Goal: Communication & Community: Answer question/provide support

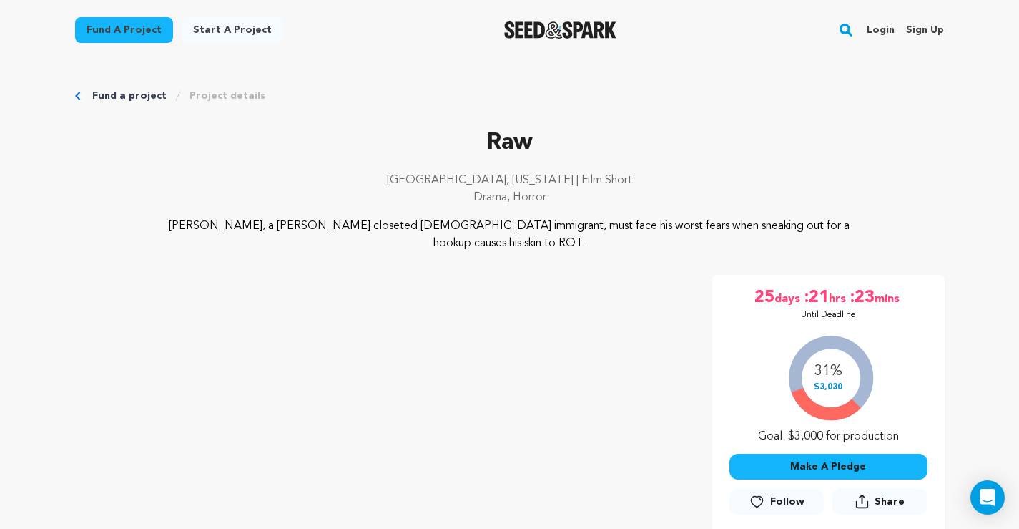
click at [877, 29] on link "Login" at bounding box center [881, 30] width 28 height 23
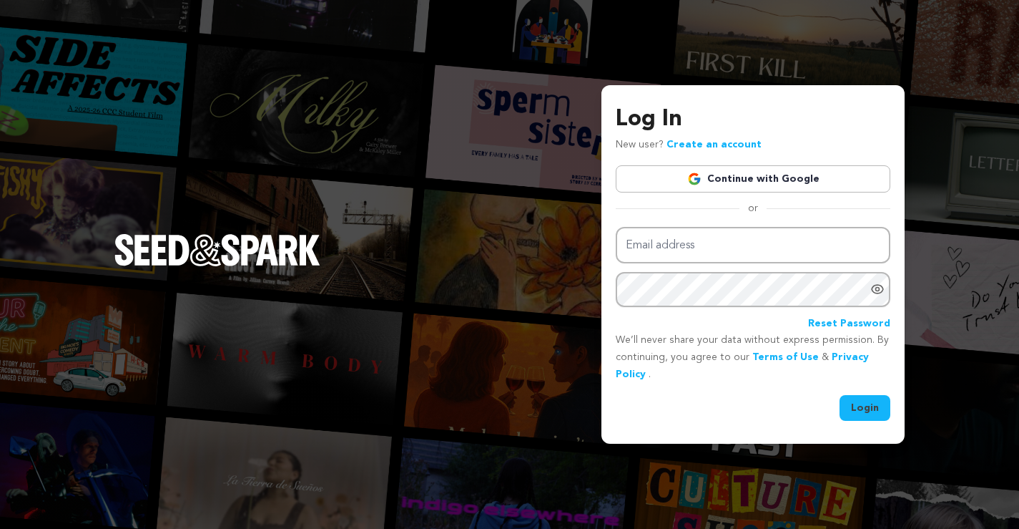
click at [740, 178] on link "Continue with Google" at bounding box center [753, 178] width 275 height 27
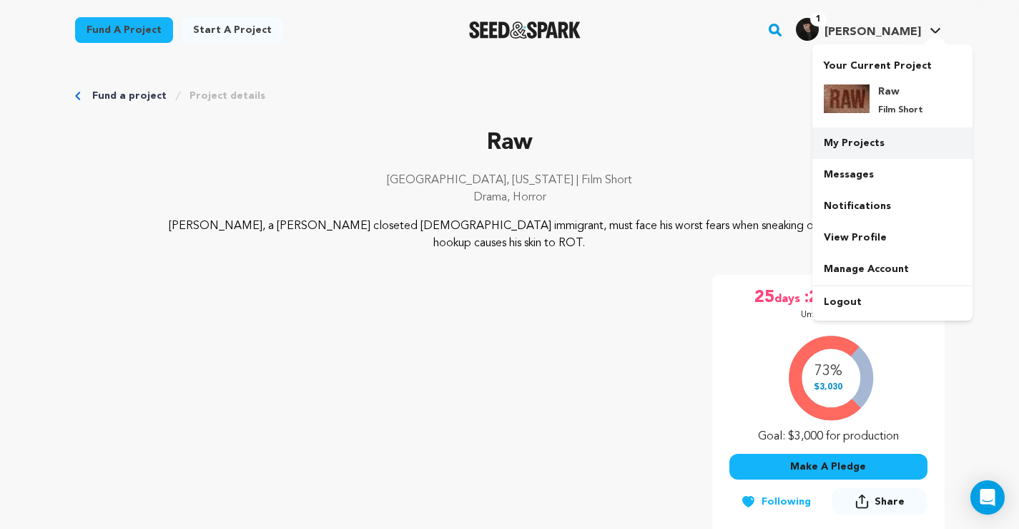
click at [872, 146] on link "My Projects" at bounding box center [893, 142] width 160 height 31
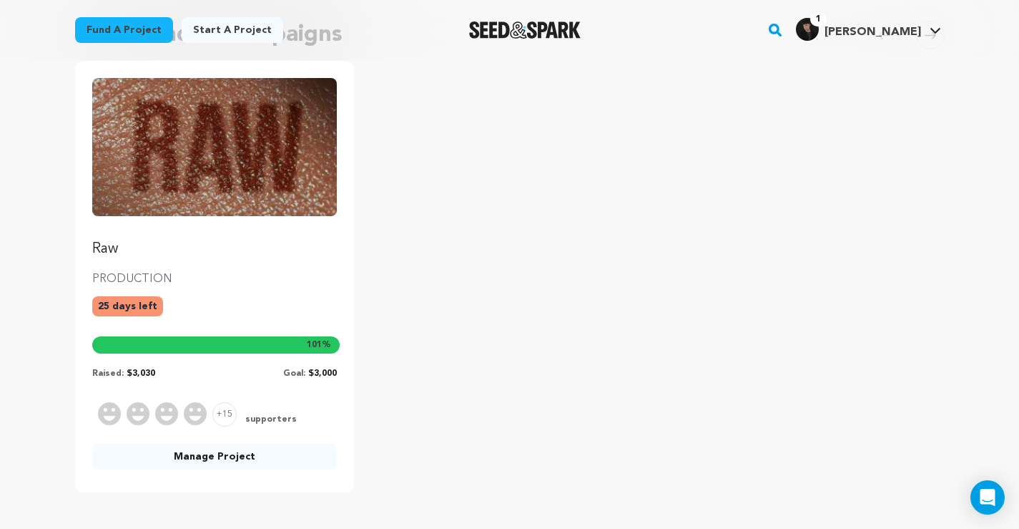
scroll to position [624, 0]
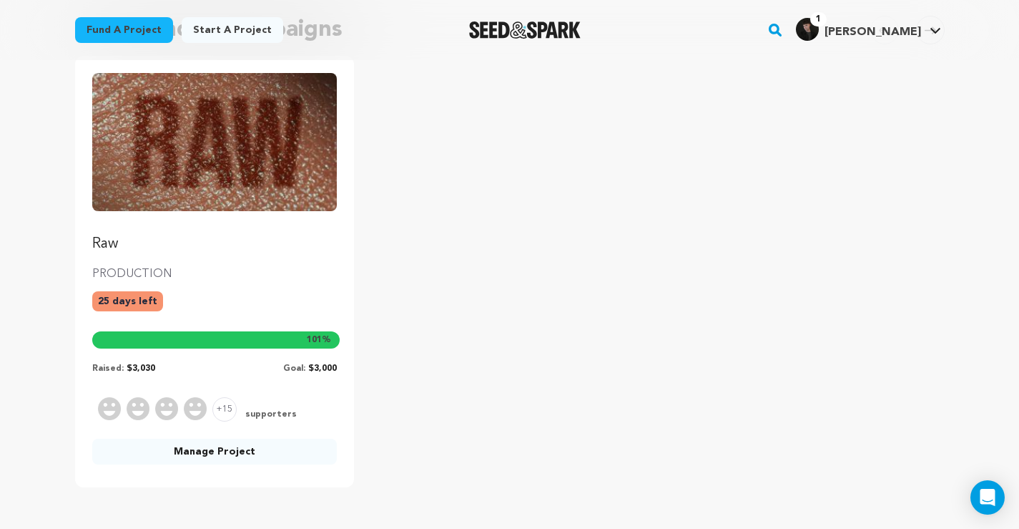
click at [203, 190] on img "Fund Raw" at bounding box center [214, 141] width 245 height 137
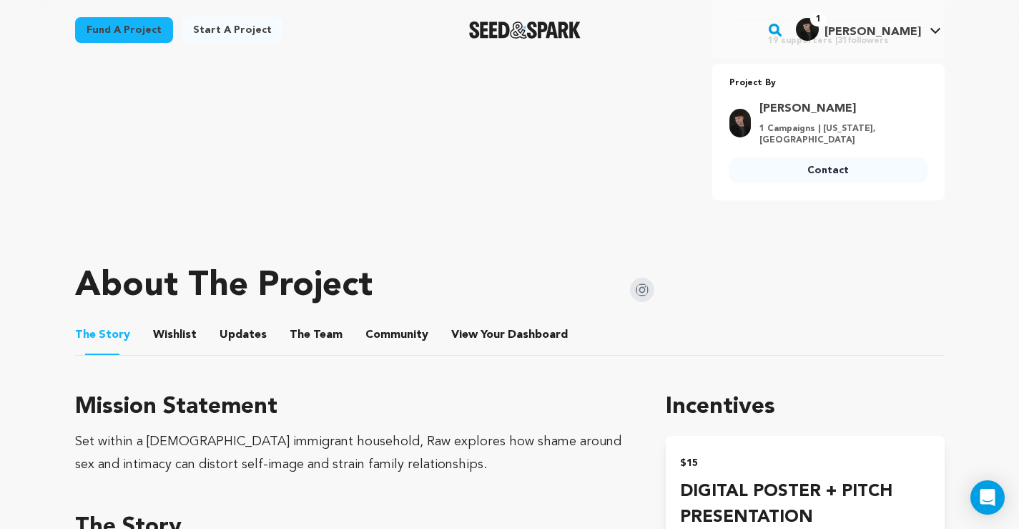
scroll to position [209, 0]
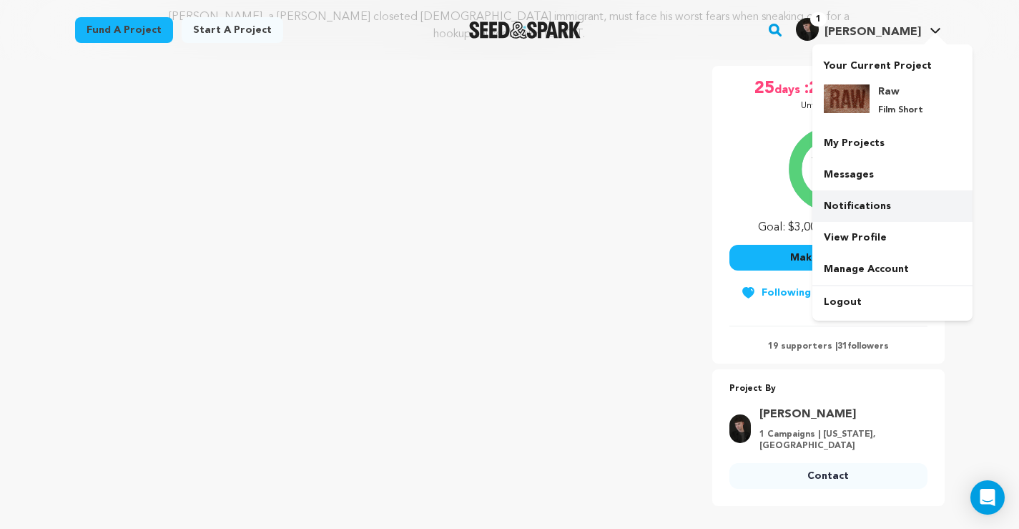
click at [853, 202] on link "Notifications" at bounding box center [893, 205] width 160 height 31
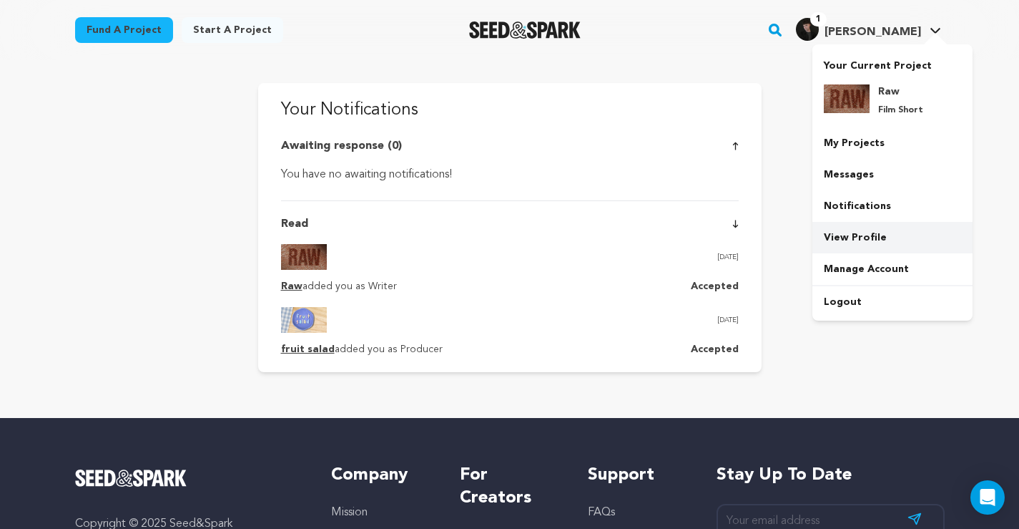
click at [866, 246] on link "View Profile" at bounding box center [893, 237] width 160 height 31
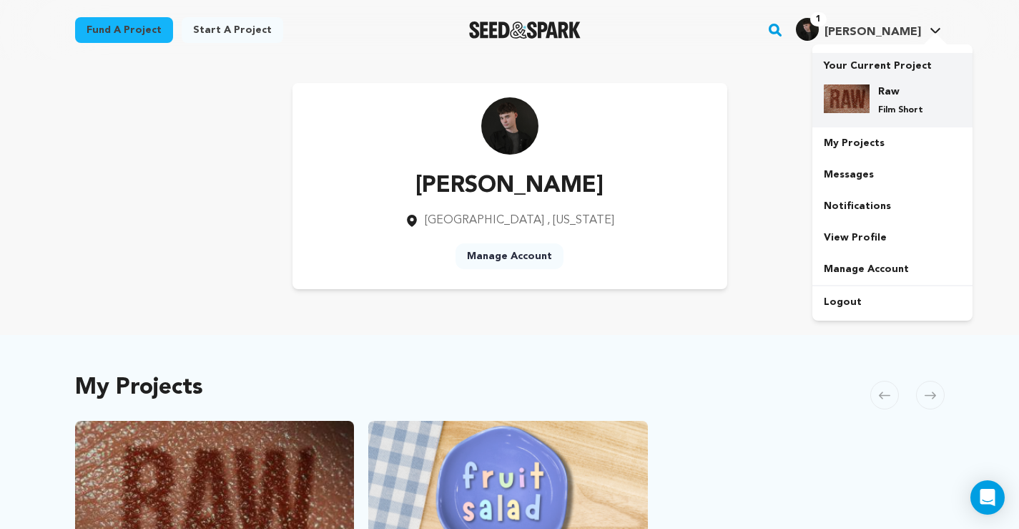
click at [890, 68] on p "Your Current Project" at bounding box center [892, 63] width 137 height 20
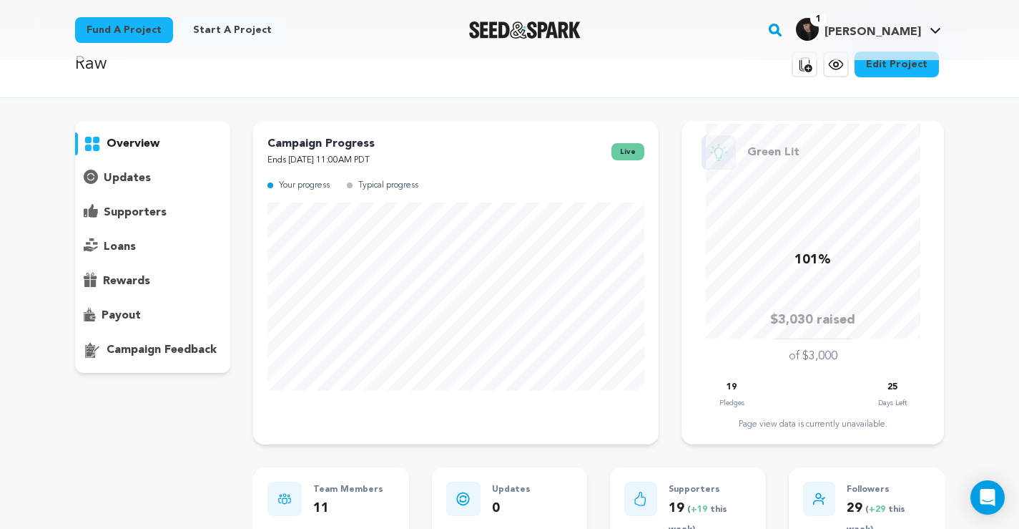
scroll to position [28, 0]
click at [142, 172] on p "updates" at bounding box center [127, 178] width 47 height 17
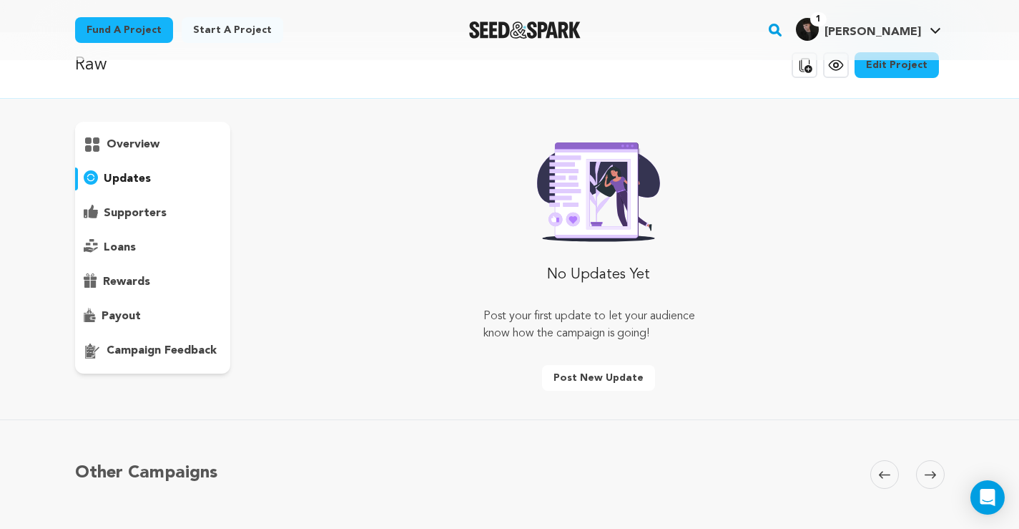
click at [138, 202] on div "supporters" at bounding box center [153, 213] width 156 height 23
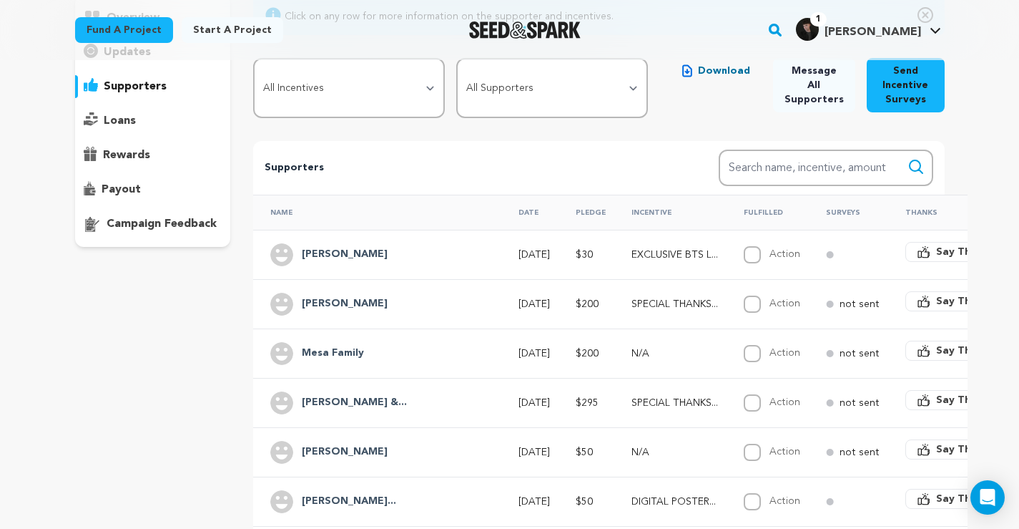
scroll to position [165, 0]
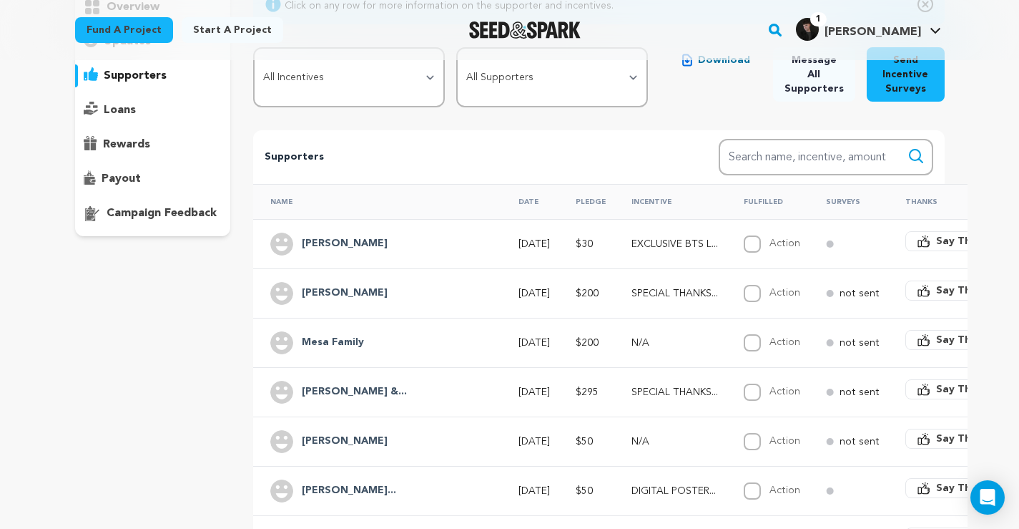
click at [936, 246] on span "Say Thanks" at bounding box center [964, 241] width 57 height 14
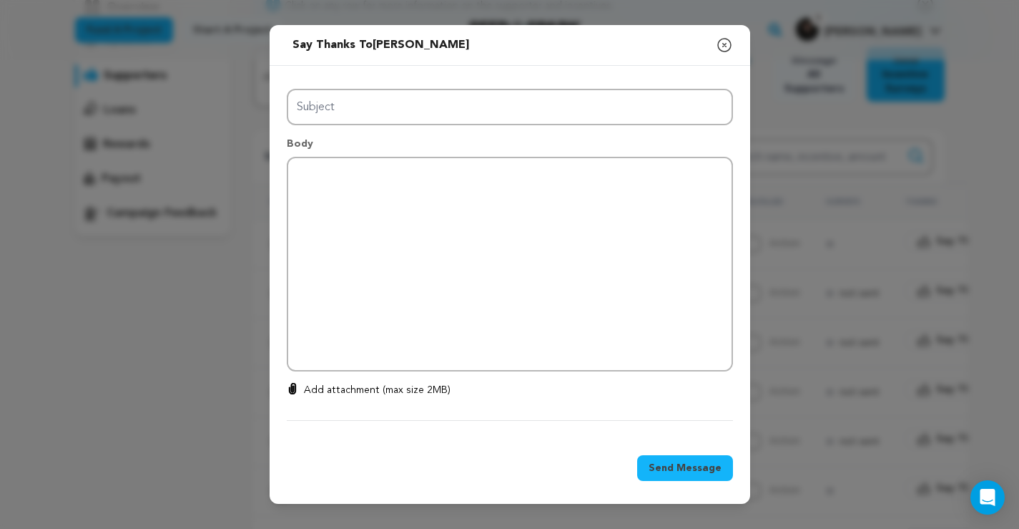
type input "Thanks for your support!"
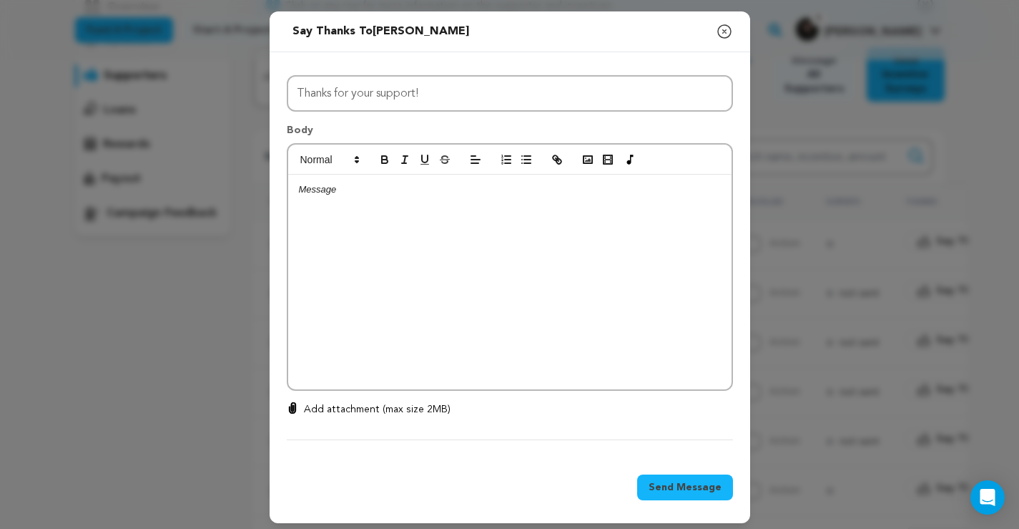
click at [730, 33] on icon "button" at bounding box center [724, 31] width 13 height 13
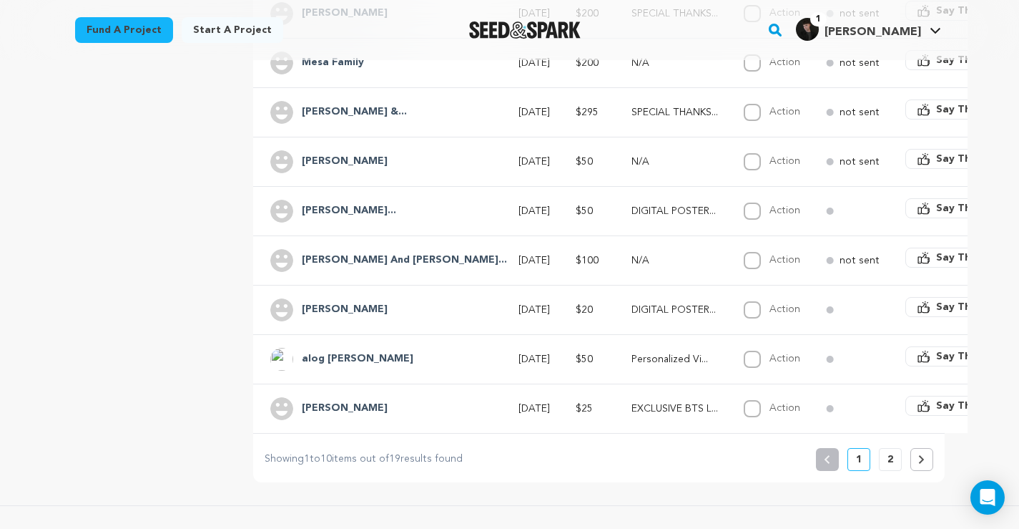
scroll to position [447, 0]
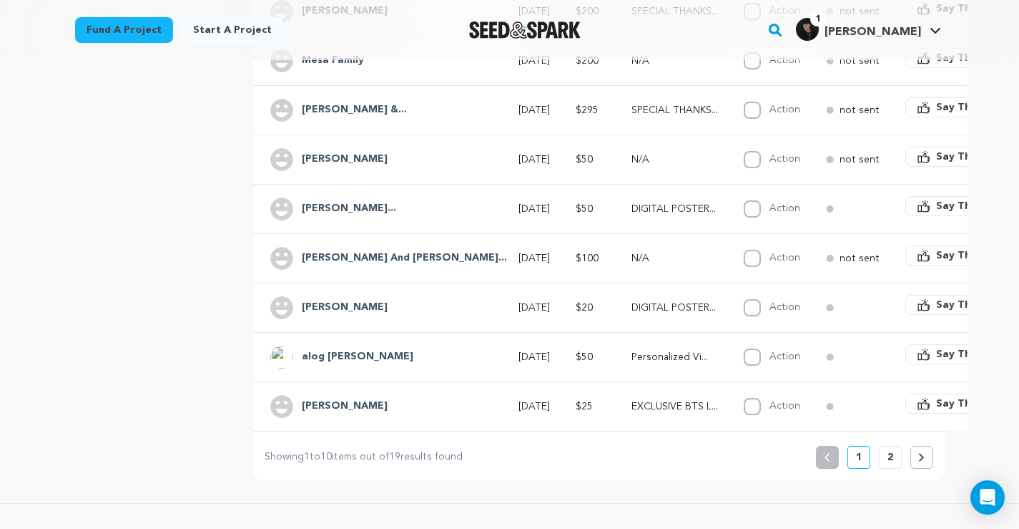
click at [892, 451] on p "2" at bounding box center [891, 457] width 6 height 14
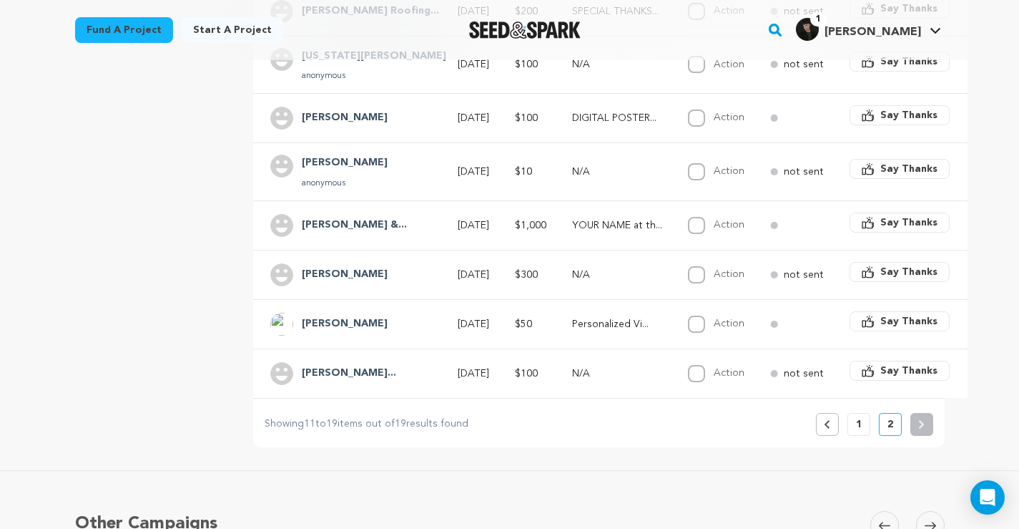
scroll to position [457, 0]
click at [860, 421] on p "1" at bounding box center [859, 423] width 6 height 14
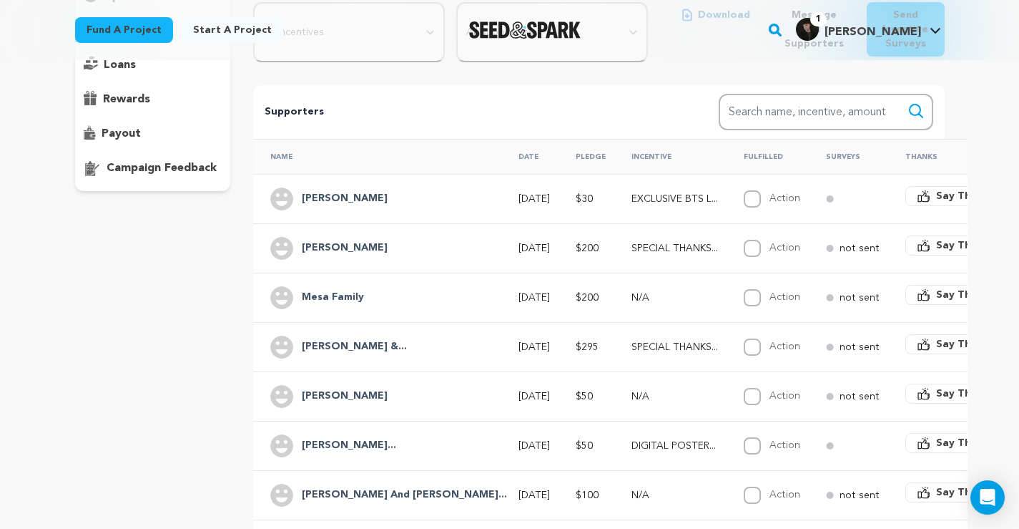
scroll to position [219, 0]
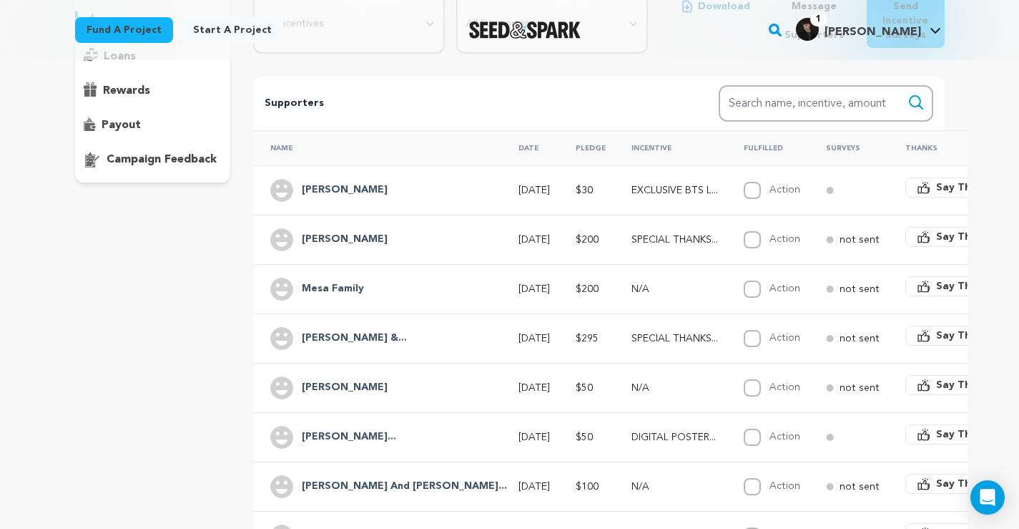
click at [770, 187] on label "Action" at bounding box center [785, 190] width 31 height 10
click at [744, 187] on input "Action" at bounding box center [752, 190] width 17 height 17
checkbox input "true"
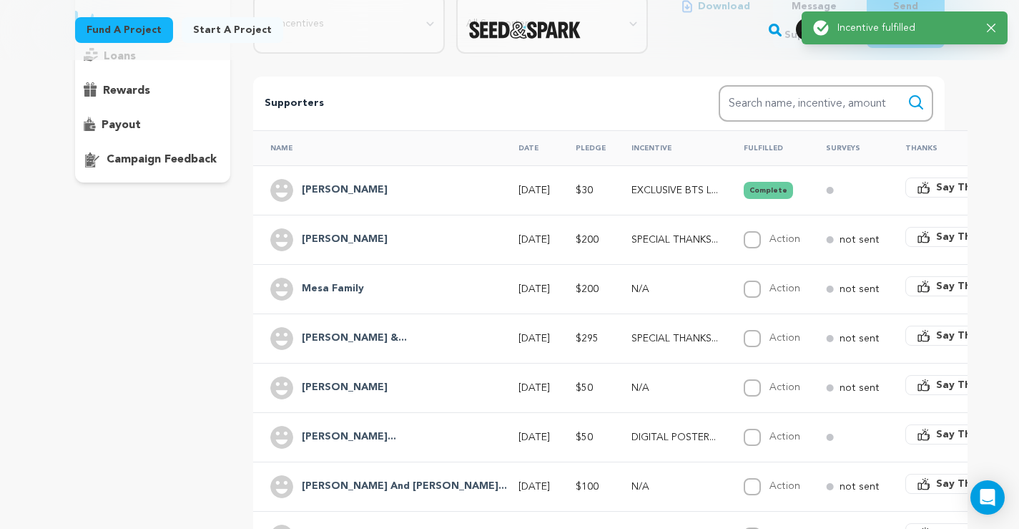
click at [744, 189] on button "Complete" at bounding box center [768, 190] width 49 height 17
click at [744, 192] on button "Complete" at bounding box center [768, 190] width 49 height 17
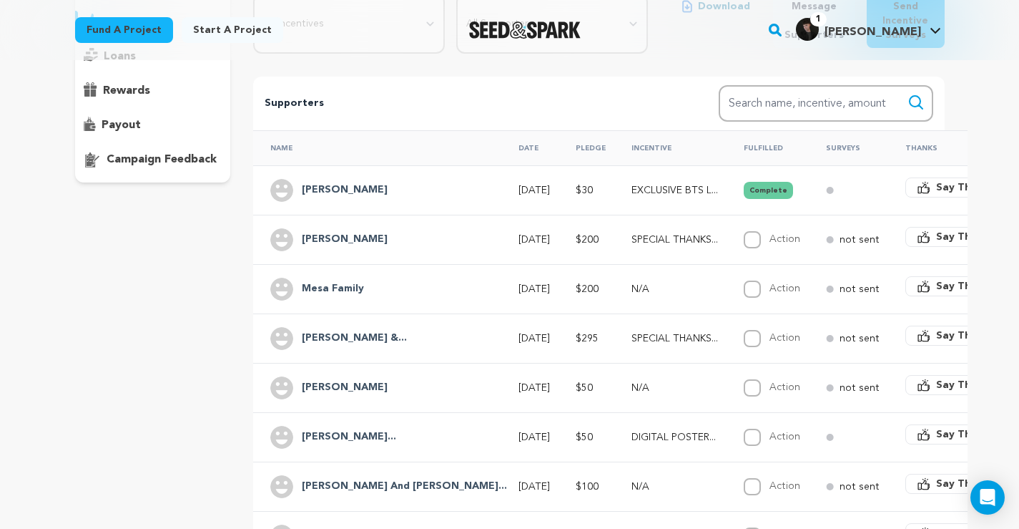
click at [827, 192] on circle at bounding box center [830, 190] width 7 height 7
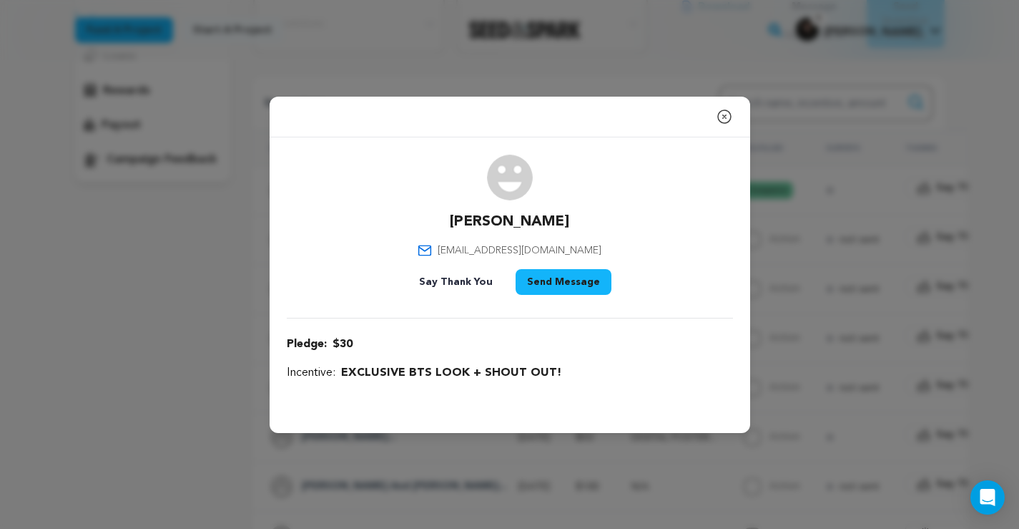
click at [727, 114] on icon "button" at bounding box center [724, 116] width 17 height 17
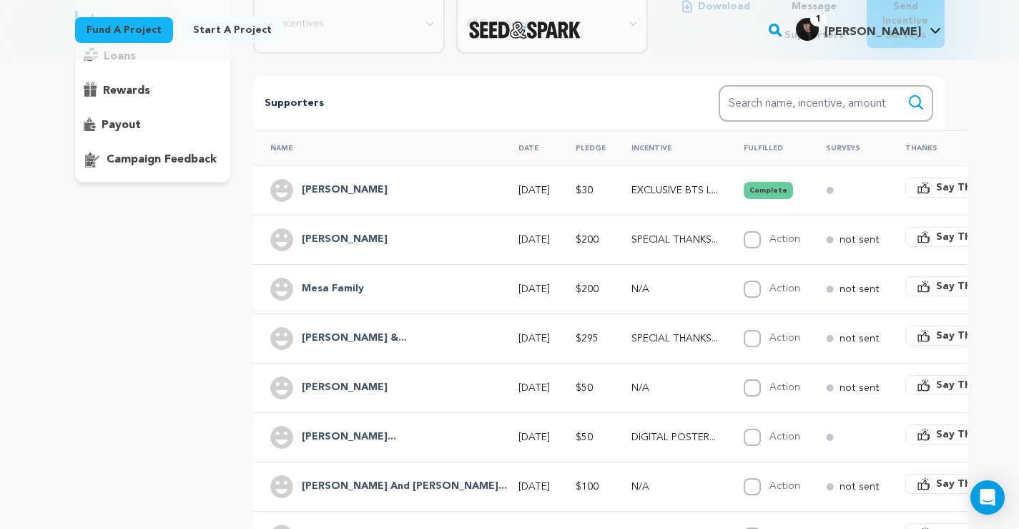
click at [744, 189] on button "Complete" at bounding box center [768, 190] width 49 height 17
click at [809, 185] on td at bounding box center [848, 189] width 79 height 49
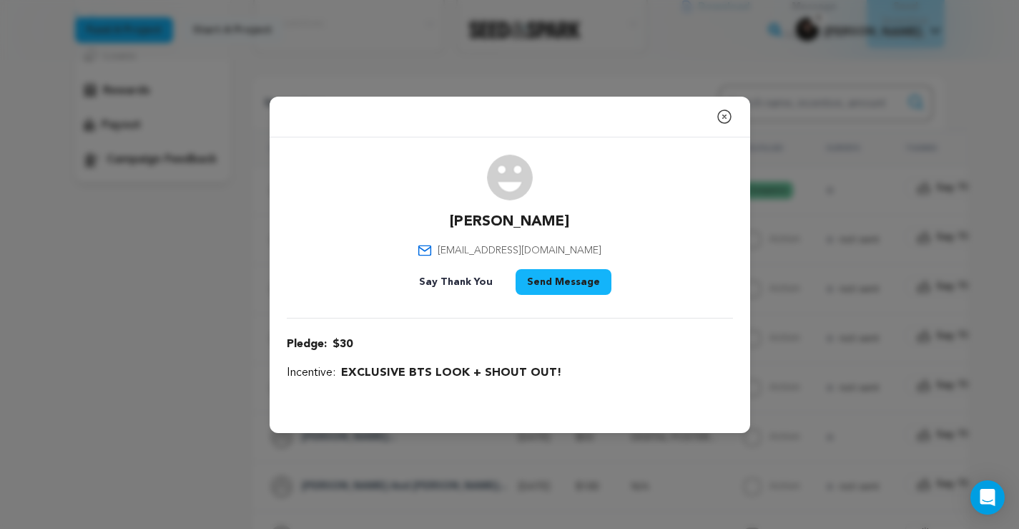
click at [729, 117] on icon "button" at bounding box center [724, 116] width 17 height 17
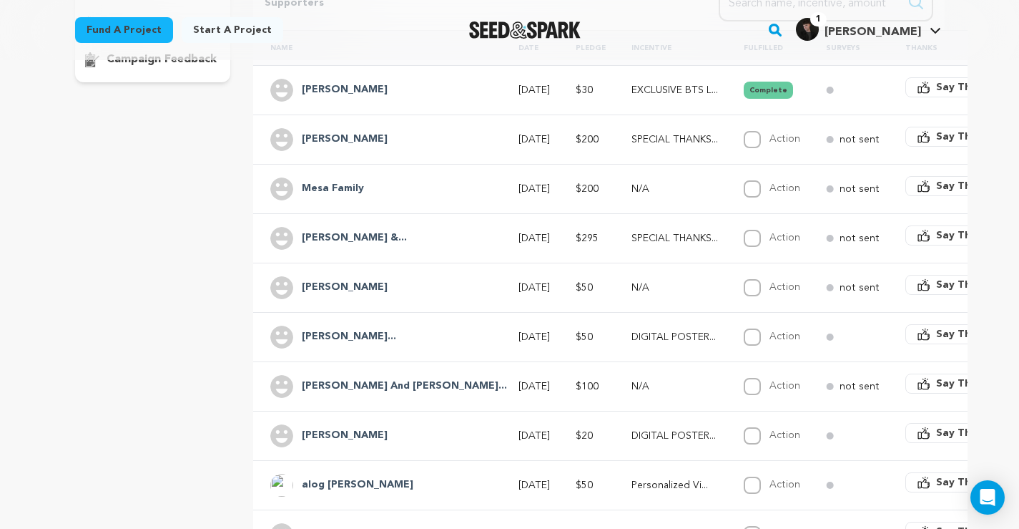
scroll to position [302, 0]
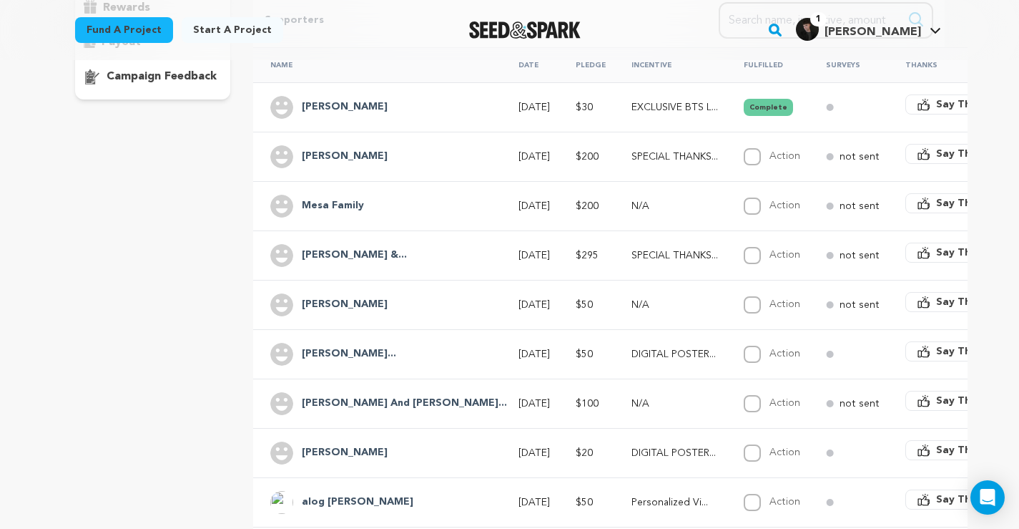
click at [918, 110] on icon "button" at bounding box center [924, 104] width 13 height 13
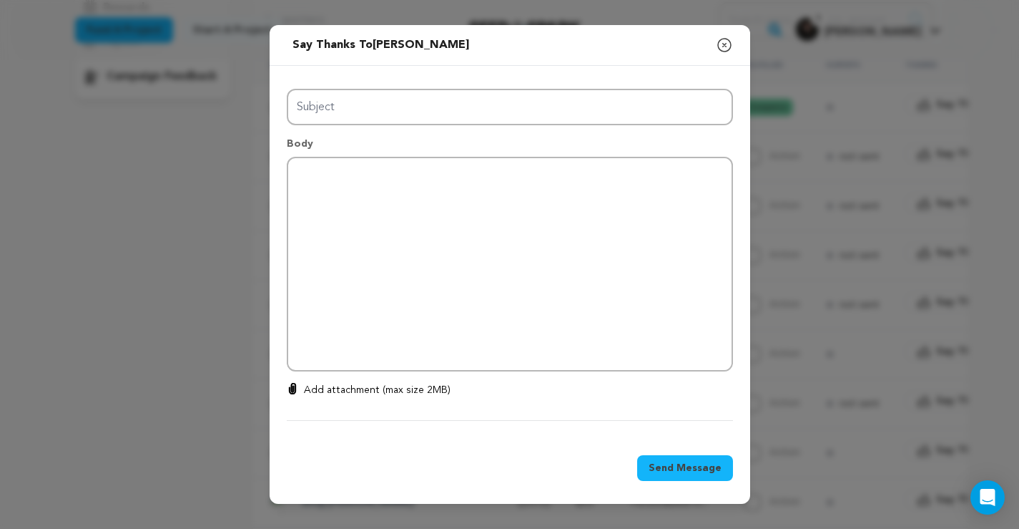
type input "Thanks for your support!"
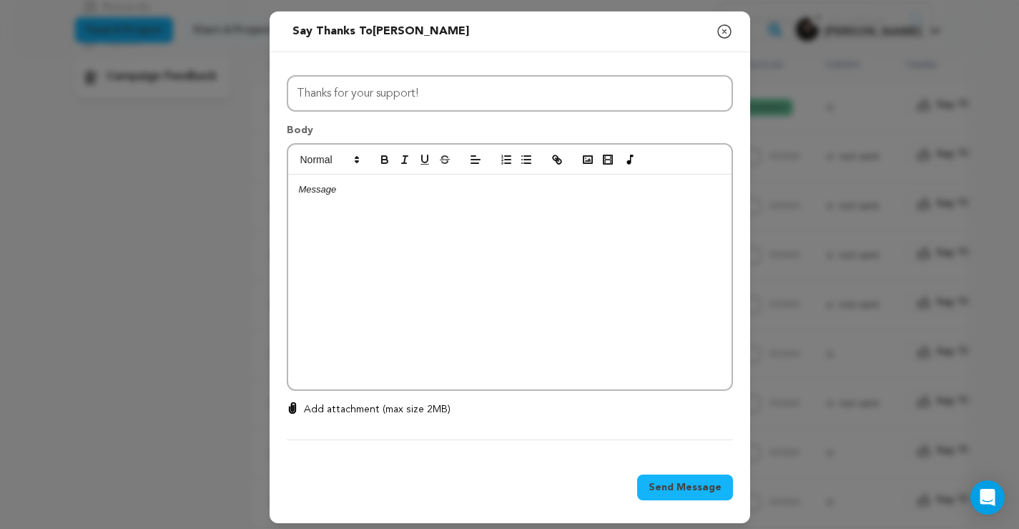
click at [727, 34] on icon "button" at bounding box center [724, 31] width 17 height 17
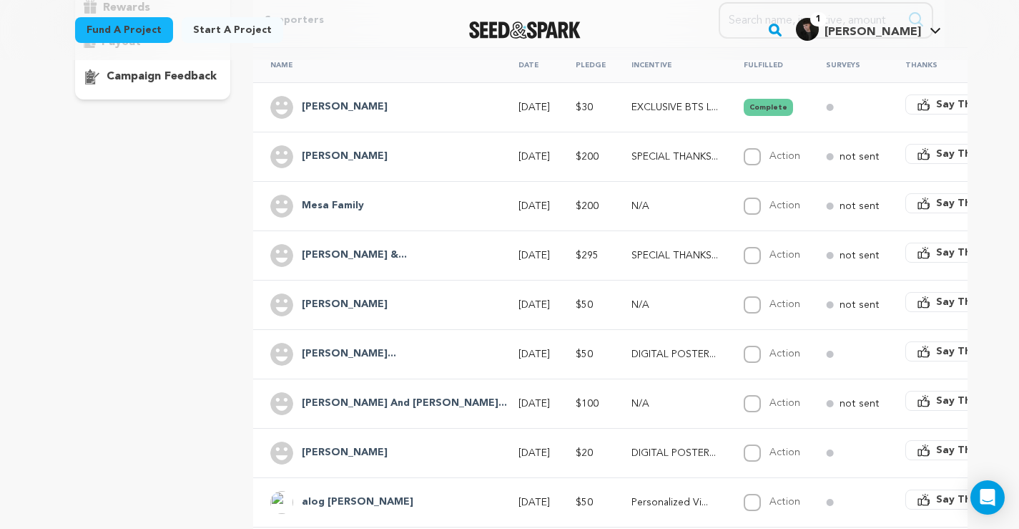
click at [826, 157] on div "not sent" at bounding box center [853, 156] width 54 height 14
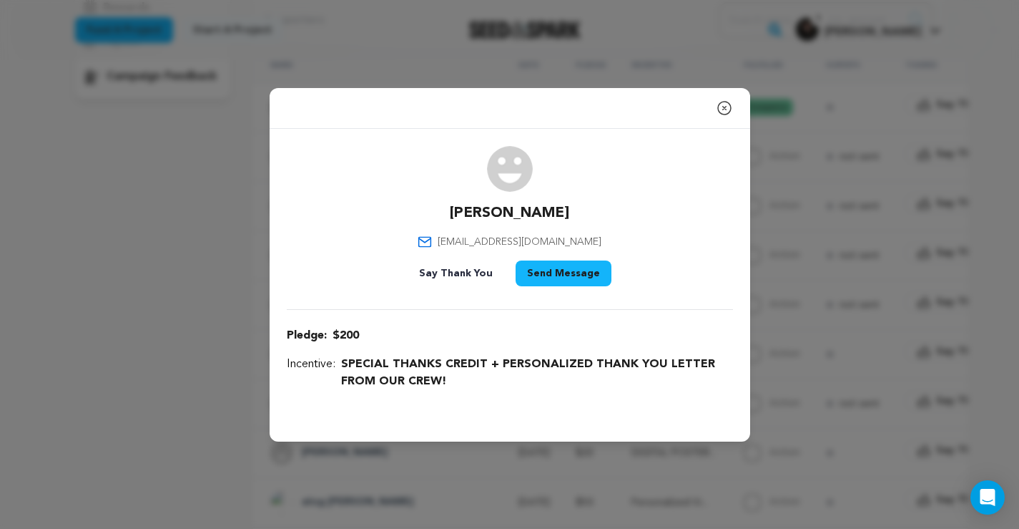
click at [726, 110] on icon "button" at bounding box center [724, 107] width 17 height 17
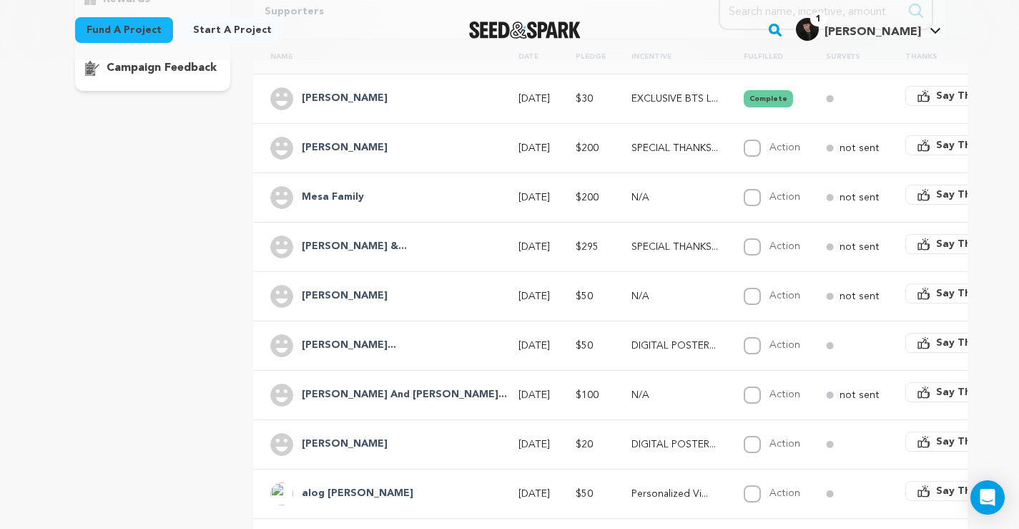
scroll to position [287, 0]
